Goal: Task Accomplishment & Management: Use online tool/utility

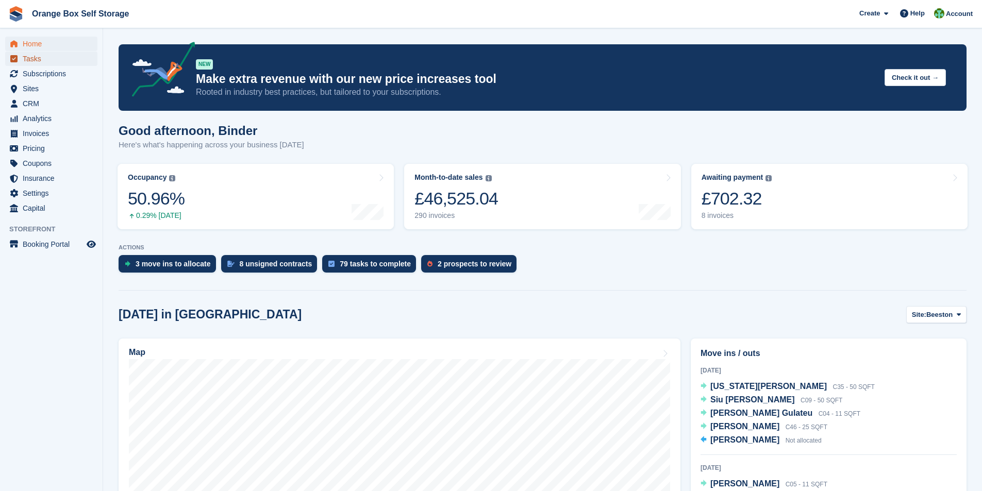
click at [27, 55] on span "Tasks" at bounding box center [54, 59] width 62 height 14
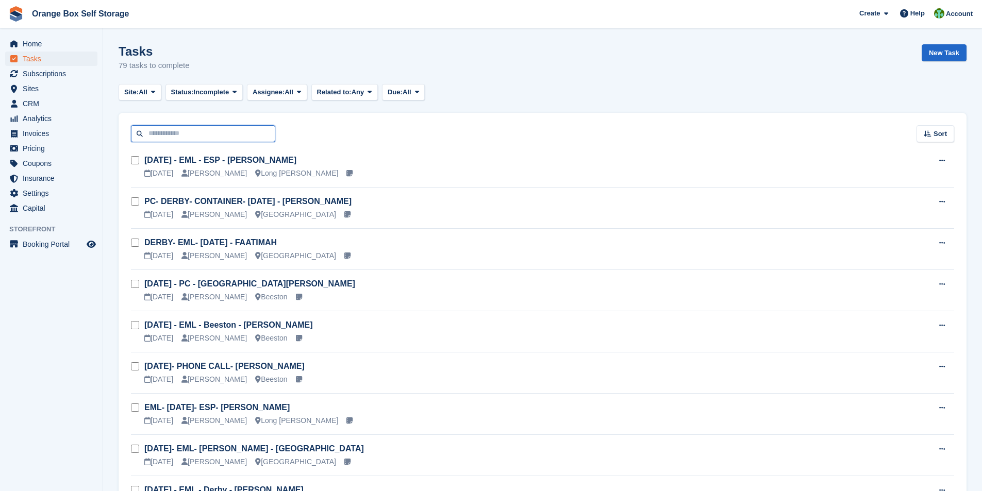
drag, startPoint x: 0, startPoint y: 0, endPoint x: 209, endPoint y: 137, distance: 250.1
click at [209, 137] on input "text" at bounding box center [203, 133] width 144 height 17
type input "*****"
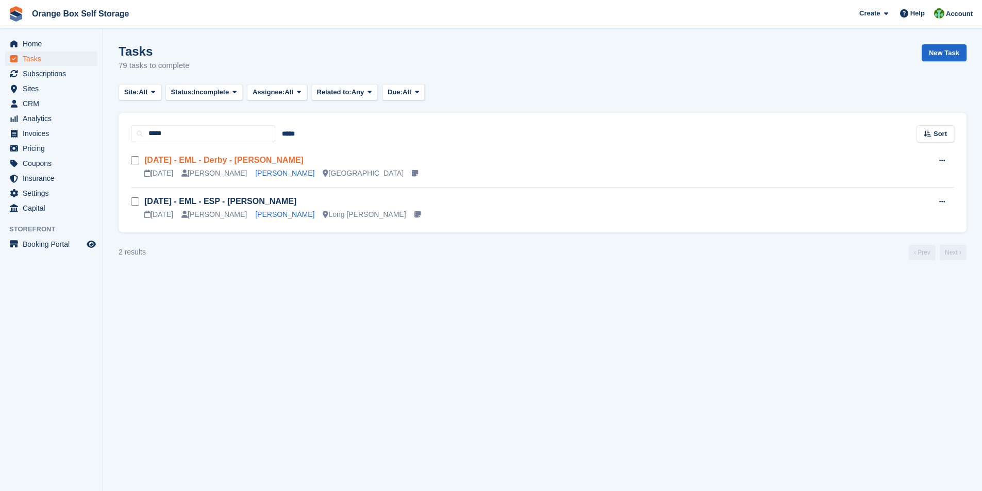
click at [259, 161] on link "Thur 28/08 - EML - Derby - Shaun Gough" at bounding box center [223, 160] width 159 height 9
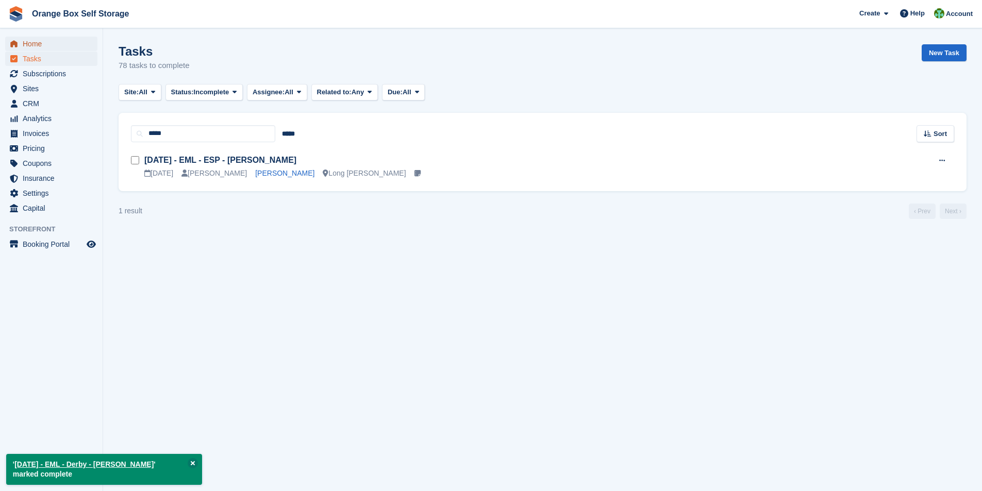
click at [32, 46] on span "Home" at bounding box center [54, 44] width 62 height 14
